Goal: Task Accomplishment & Management: Complete application form

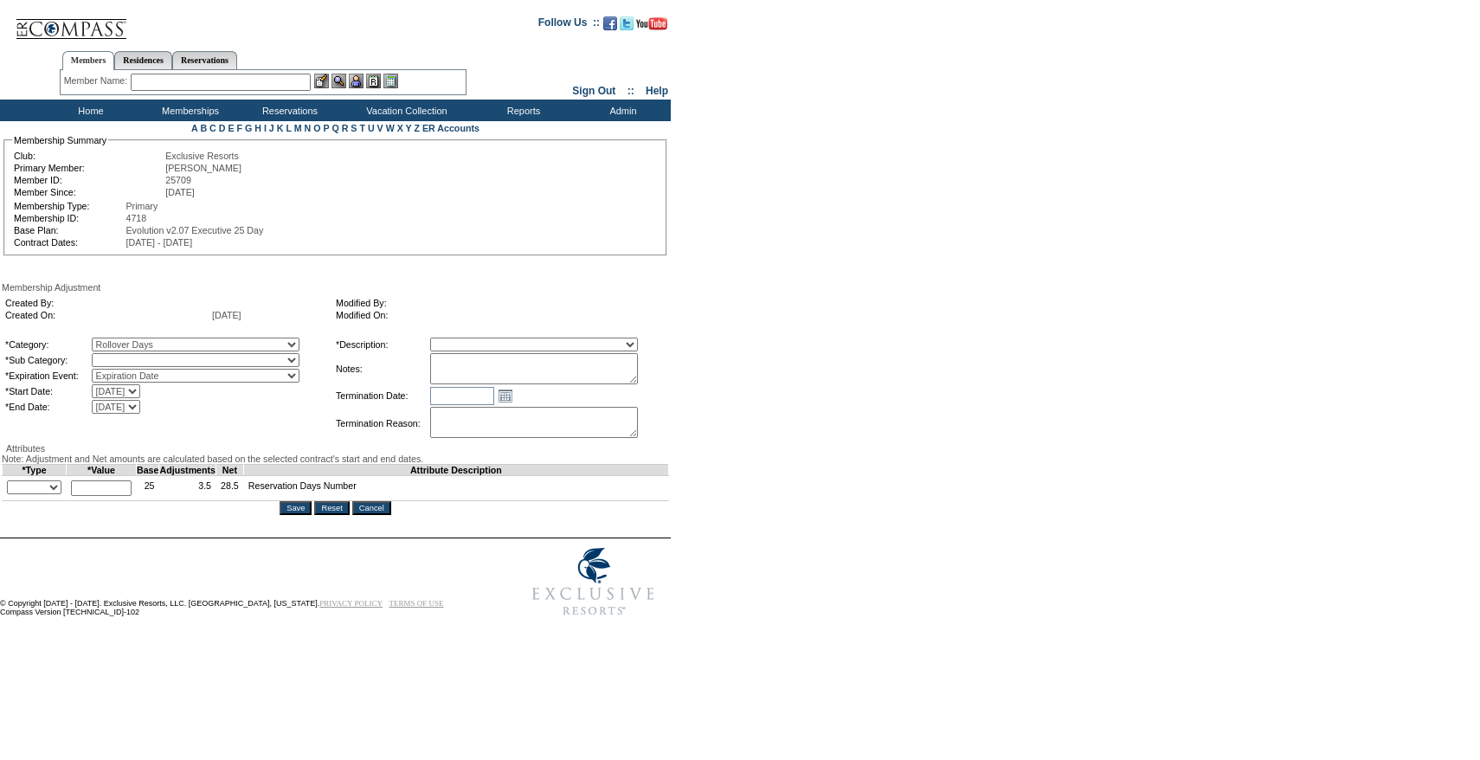
click at [158, 367] on select "Rollover Days" at bounding box center [196, 360] width 208 height 14
select select "782"
click at [127, 357] on select "Rollover Days" at bounding box center [196, 360] width 208 height 14
click at [514, 355] on table "*Description: Membership/Transfer Fee Adjustment Membership Fee Adjustment Add-…" at bounding box center [500, 389] width 333 height 106
click at [511, 340] on select "Membership/Transfer Fee Adjustment Membership Fee Adjustment Add-On Fee Adjustm…" at bounding box center [534, 345] width 208 height 14
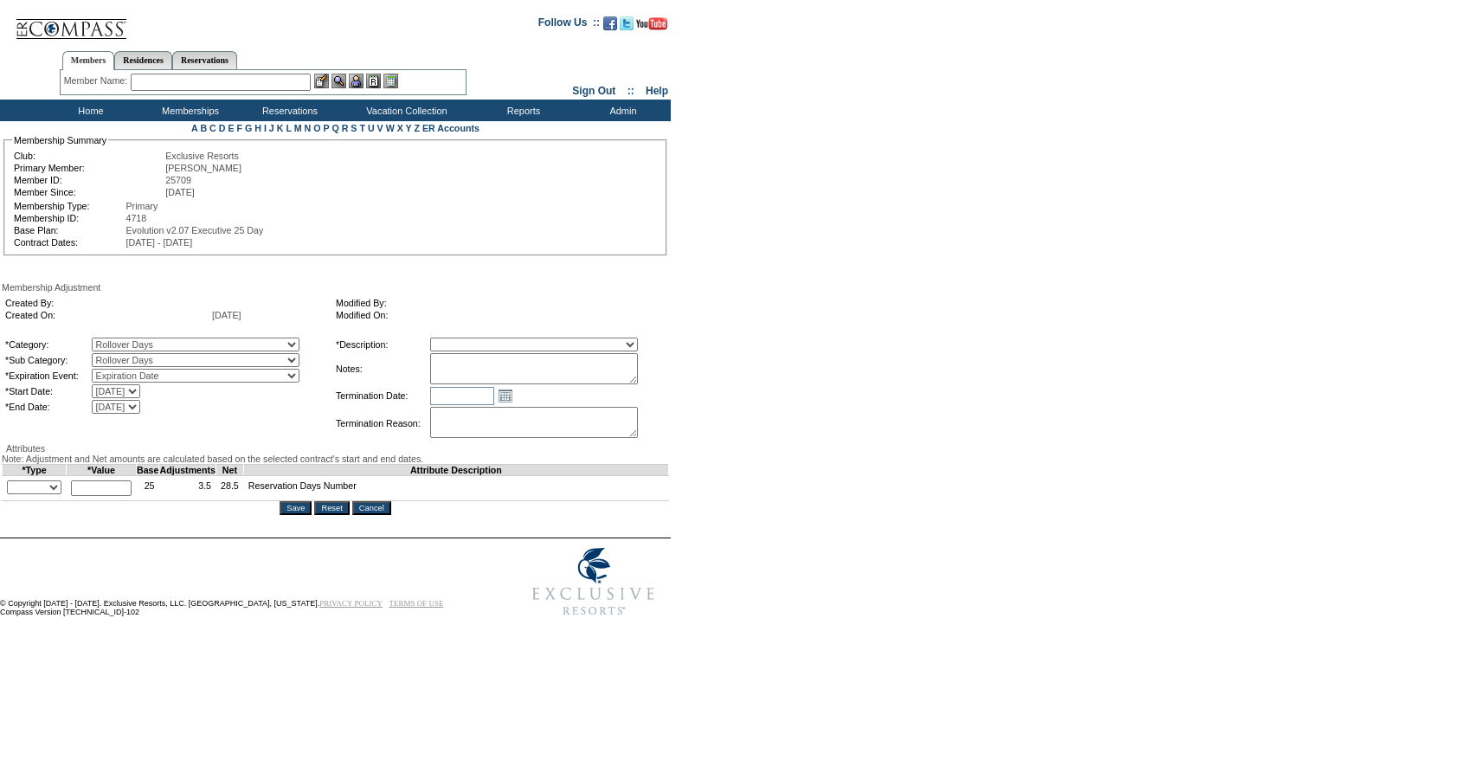
select select "275"
click at [462, 340] on select "Membership/Transfer Fee Adjustment Membership Fee Adjustment Add-On Fee Adjustm…" at bounding box center [534, 345] width 208 height 14
click at [500, 373] on textarea at bounding box center [534, 368] width 208 height 31
type textarea "{"
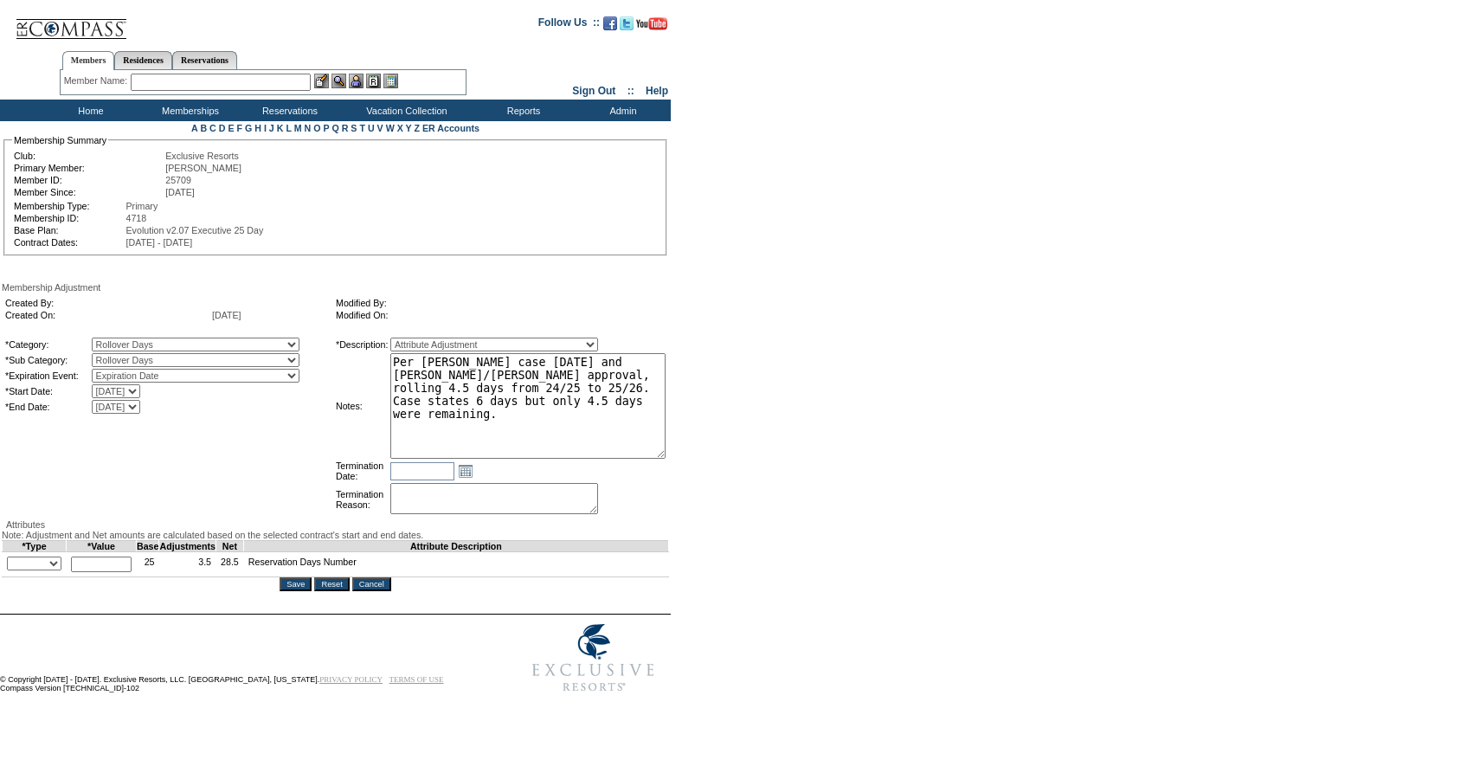
drag, startPoint x: 661, startPoint y: 383, endPoint x: 737, endPoint y: 470, distance: 115.9
click at [737, 470] on form "Follow Us ::" at bounding box center [730, 352] width 1461 height 697
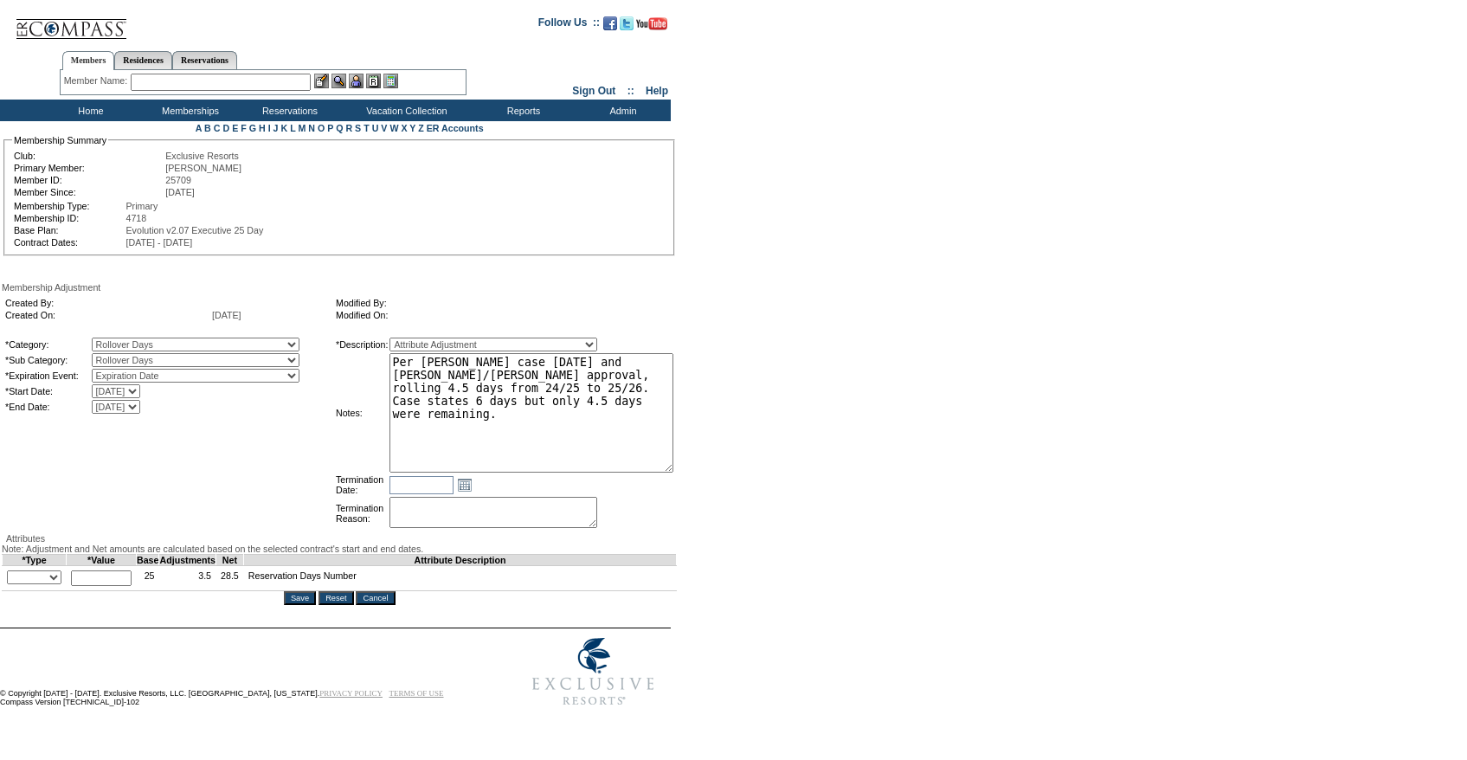
type textarea "Per [PERSON_NAME] case [DATE] and [PERSON_NAME]/[PERSON_NAME] approval, rolling…"
click at [22, 584] on select "+ - Override" at bounding box center [34, 577] width 55 height 14
select select "2"
click at [11, 584] on select "+ - Override" at bounding box center [34, 577] width 55 height 14
click at [96, 586] on input "text" at bounding box center [101, 578] width 61 height 16
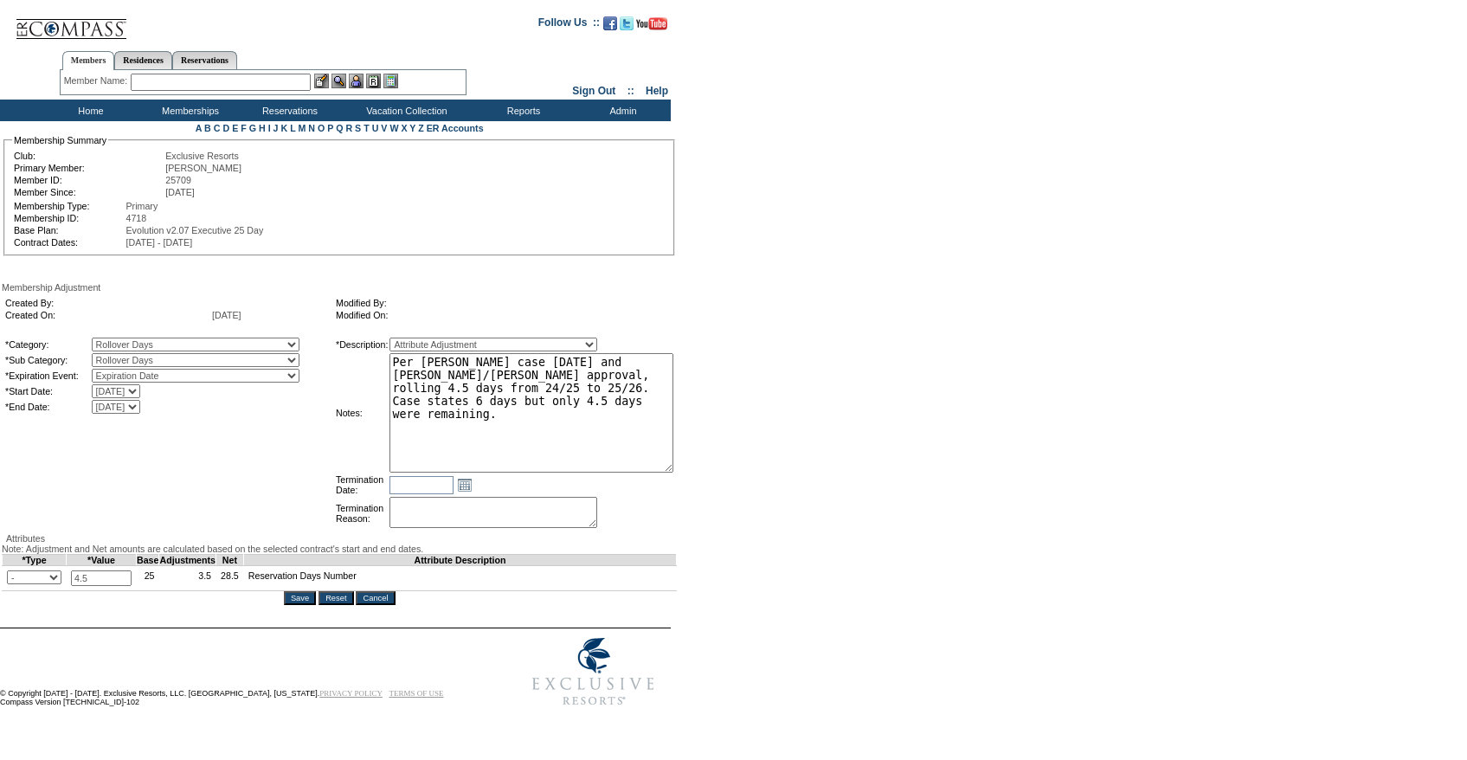
type input "4.5"
click at [595, 400] on textarea "Per [PERSON_NAME] case [DATE] and [PERSON_NAME]/[PERSON_NAME] approval, rolling…" at bounding box center [531, 412] width 284 height 119
click at [820, 402] on form "Follow Us ::" at bounding box center [730, 359] width 1461 height 710
click at [518, 364] on textarea "Per [PERSON_NAME] case [DATE] and [PERSON_NAME]/[PERSON_NAME] approval, rolling…" at bounding box center [531, 412] width 284 height 119
click at [579, 449] on textarea "Per [PERSON_NAME] case [DATE] and [PERSON_NAME]/[PERSON_NAME] approval, rolling…" at bounding box center [531, 412] width 284 height 119
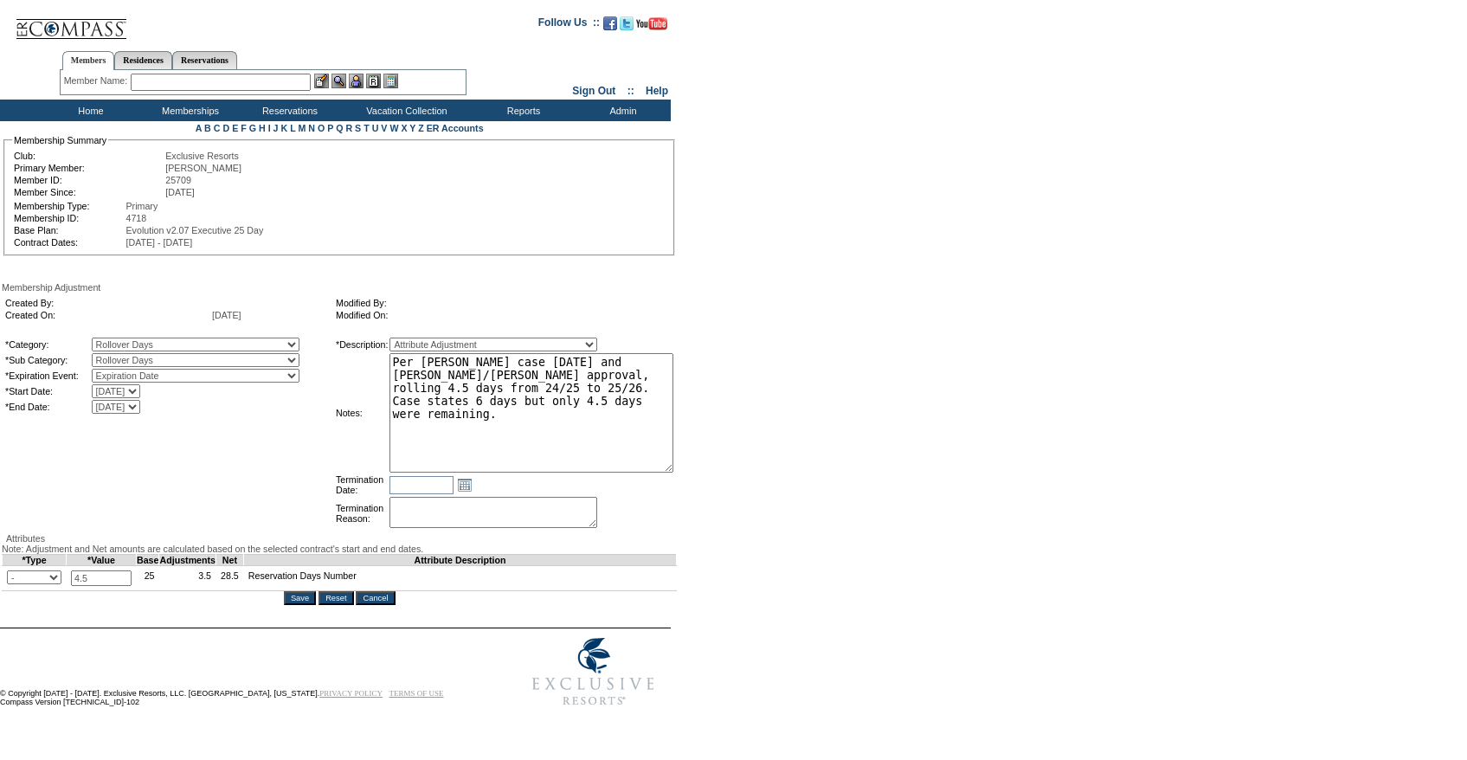
type textarea "Per [PERSON_NAME] case [DATE] and [PERSON_NAME]/[PERSON_NAME] approval, rolling…"
click at [566, 452] on textarea "Per [PERSON_NAME] case [DATE] and [PERSON_NAME]/[PERSON_NAME] approval, rolling…" at bounding box center [531, 412] width 284 height 119
click at [803, 440] on form "Follow Us ::" at bounding box center [730, 359] width 1461 height 710
click at [305, 605] on input "Save" at bounding box center [300, 598] width 32 height 14
